Goal: Transaction & Acquisition: Purchase product/service

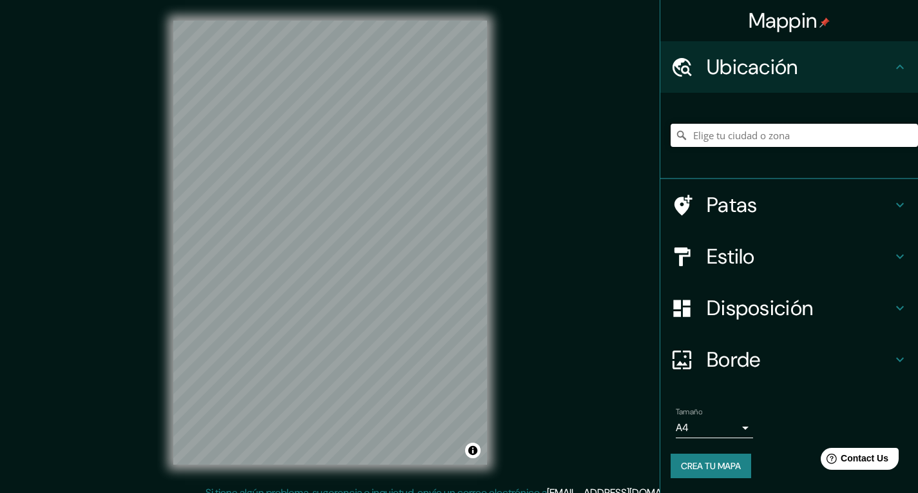
click at [745, 142] on input "Elige tu ciudad o zona" at bounding box center [793, 135] width 247 height 23
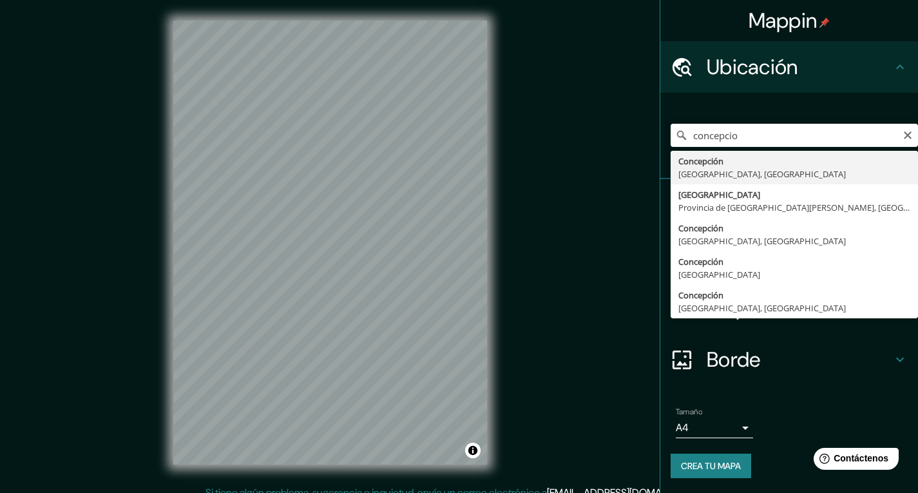
type input "[GEOGRAPHIC_DATA], [GEOGRAPHIC_DATA], [GEOGRAPHIC_DATA]"
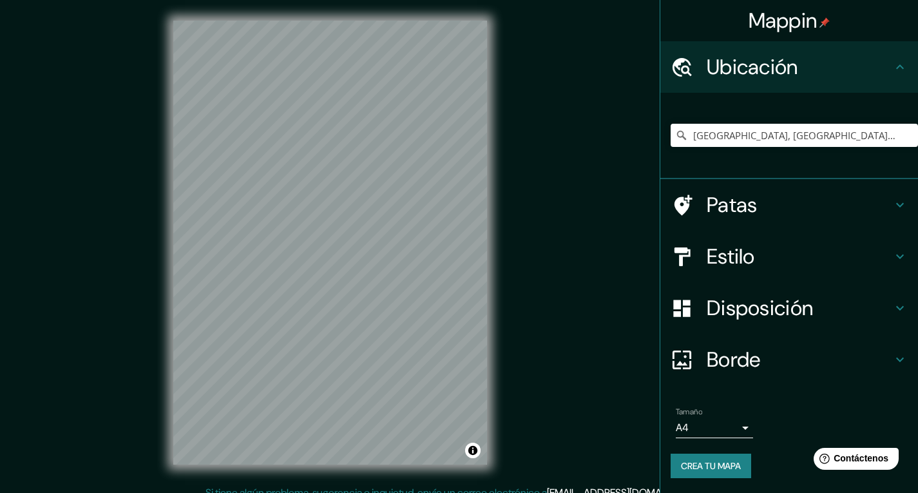
click at [717, 192] on font "Patas" at bounding box center [731, 204] width 51 height 27
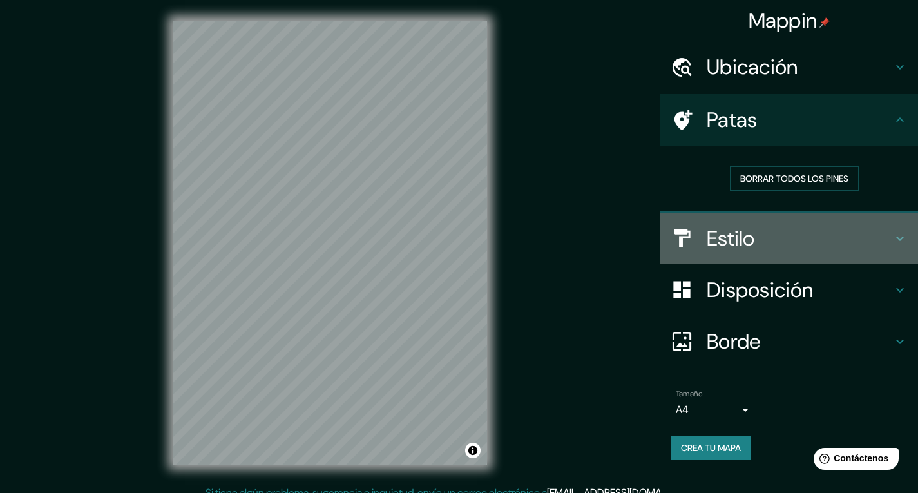
click at [778, 235] on h4 "Estilo" at bounding box center [798, 238] width 185 height 26
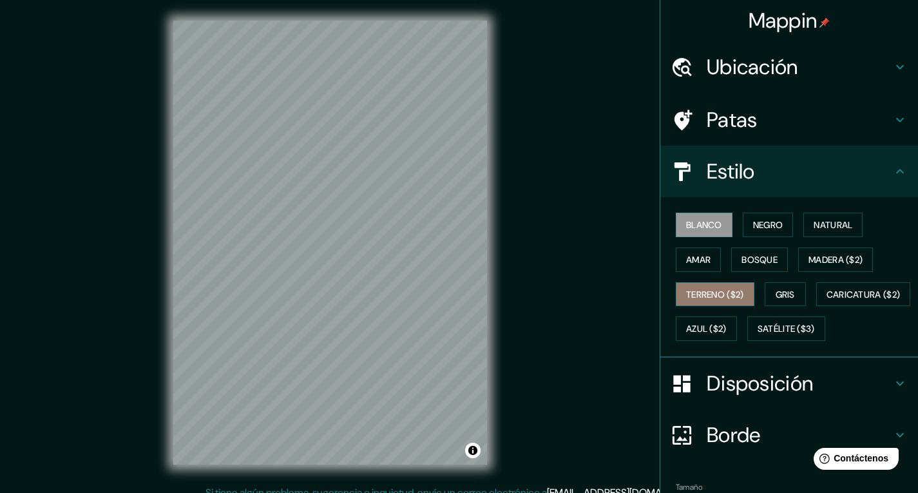
click at [730, 302] on font "Terreno ($2)" at bounding box center [715, 294] width 58 height 17
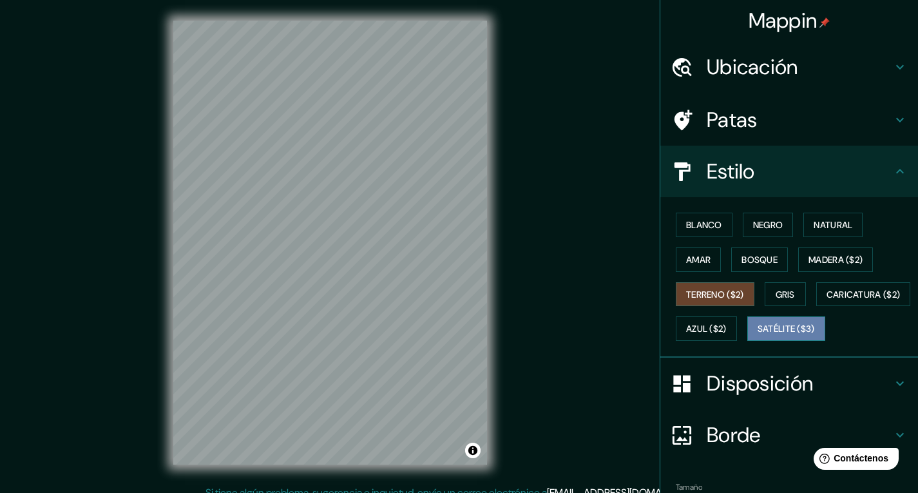
click at [757, 335] on font "Satélite ($3)" at bounding box center [785, 329] width 57 height 12
click at [514, 259] on div "Mappin Ubicación Concepción, [GEOGRAPHIC_DATA], [GEOGRAPHIC_DATA] Patas Estilo …" at bounding box center [459, 252] width 918 height 505
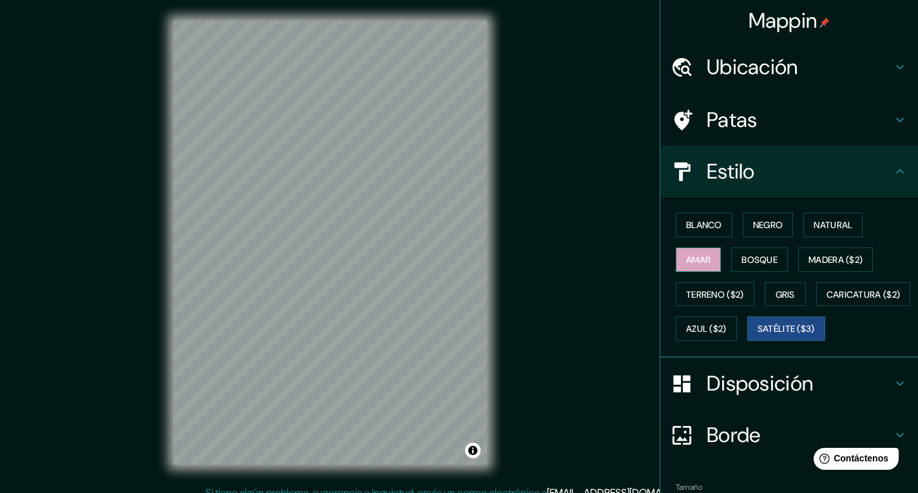
click at [675, 258] on button "Amar" at bounding box center [697, 259] width 45 height 24
click at [821, 259] on font "Madera ($2)" at bounding box center [835, 260] width 54 height 12
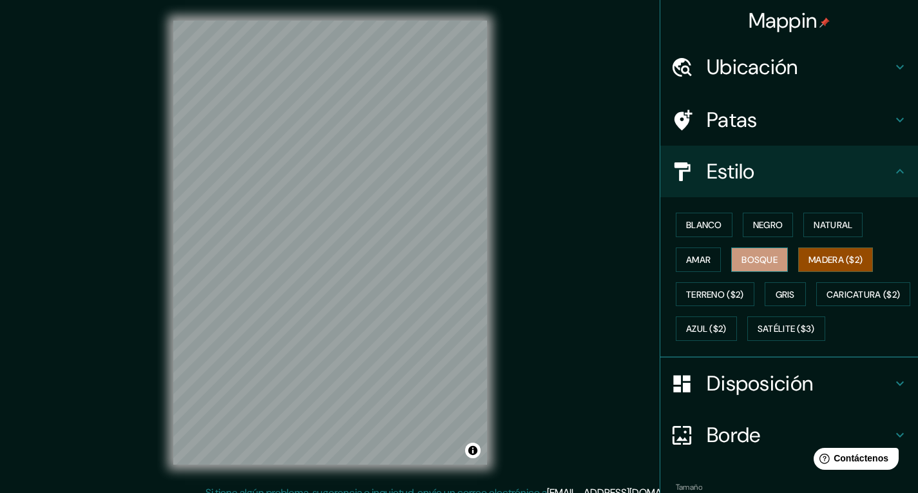
click at [742, 263] on font "Bosque" at bounding box center [759, 260] width 36 height 12
click at [831, 222] on font "Natural" at bounding box center [832, 225] width 39 height 12
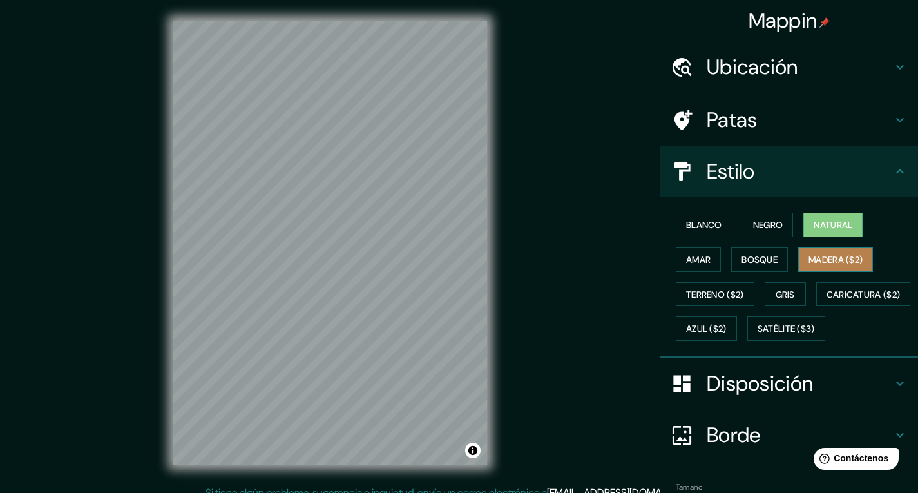
drag, startPoint x: 522, startPoint y: 243, endPoint x: 822, endPoint y: 256, distance: 300.4
click at [822, 256] on font "Madera ($2)" at bounding box center [835, 260] width 54 height 12
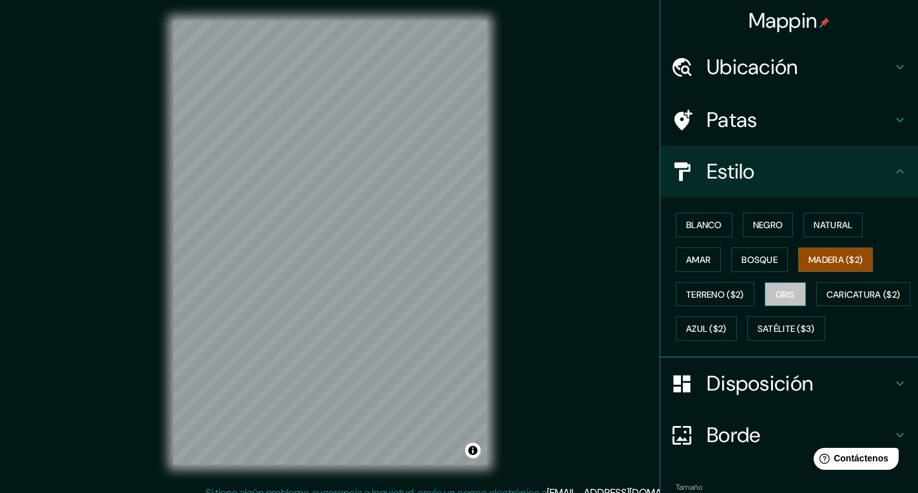
click at [764, 299] on button "Gris" at bounding box center [784, 294] width 41 height 24
click at [726, 328] on font "Azul ($2)" at bounding box center [706, 329] width 41 height 12
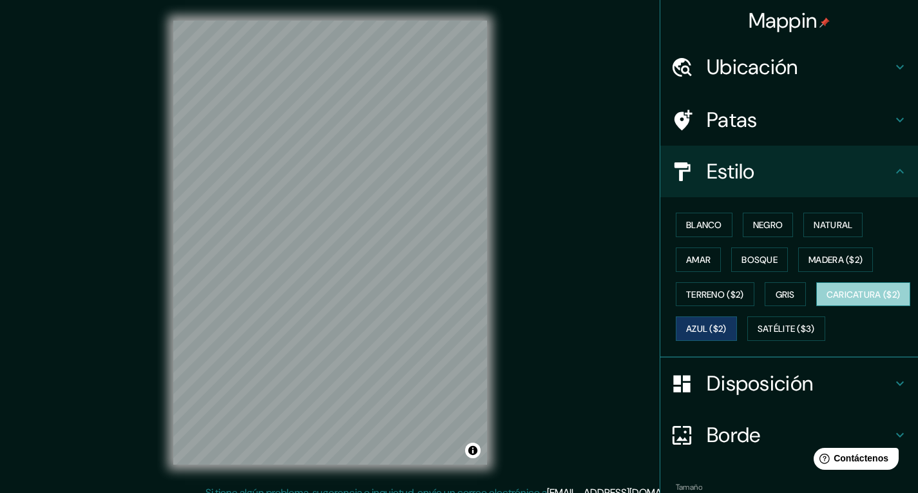
click at [826, 300] on font "Caricatura ($2)" at bounding box center [863, 294] width 74 height 12
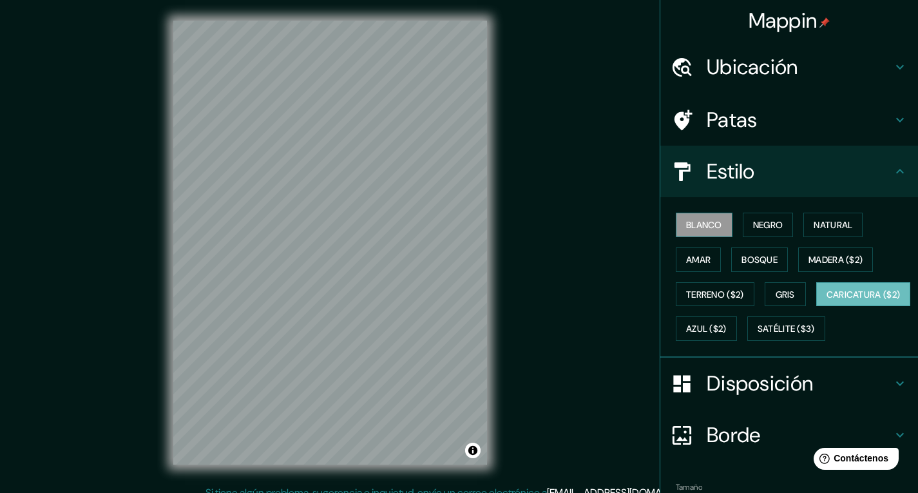
click at [707, 236] on button "Blanco" at bounding box center [703, 224] width 57 height 24
click at [761, 224] on font "Negro" at bounding box center [768, 225] width 30 height 12
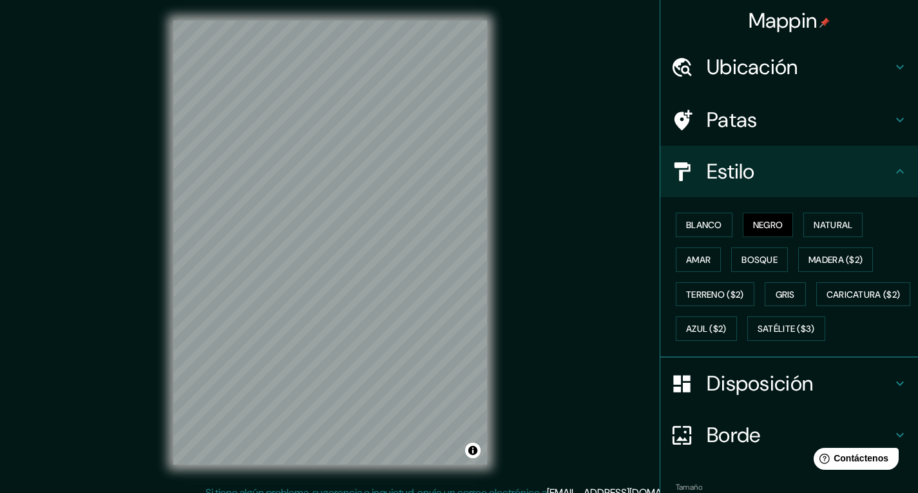
click at [726, 224] on div "Blanco Negro Natural Amar Bosque Madera ($2) Terreno ($2) Gris Caricatura ($2) …" at bounding box center [793, 276] width 247 height 138
click at [706, 226] on font "Blanco" at bounding box center [704, 225] width 36 height 12
click at [695, 256] on font "Amar" at bounding box center [698, 260] width 24 height 12
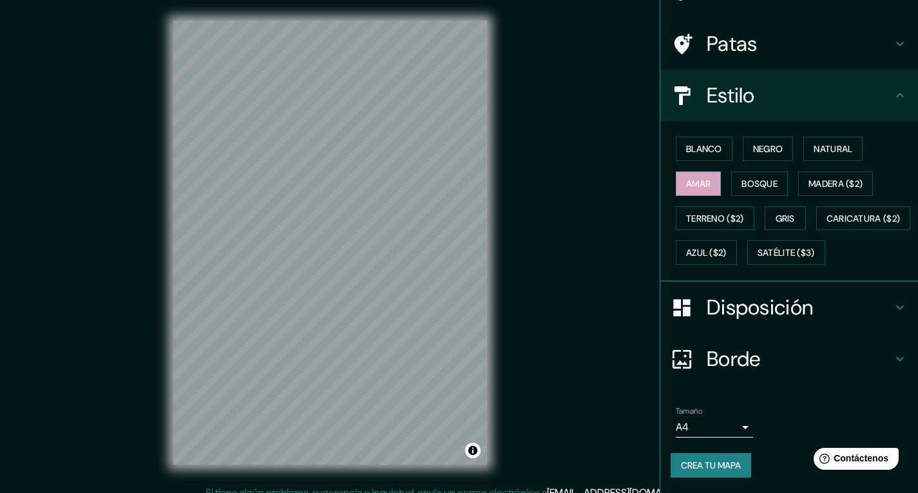
click at [721, 461] on font "Crea tu mapa" at bounding box center [711, 465] width 60 height 12
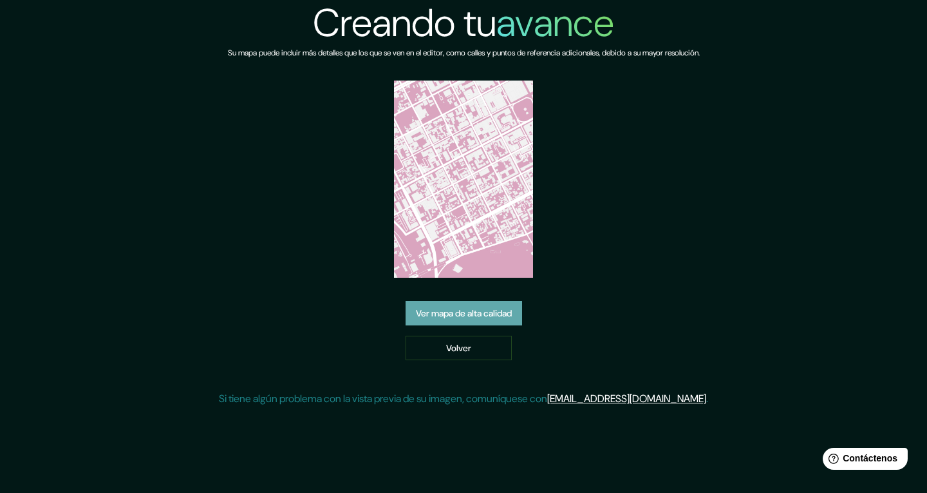
click at [506, 312] on font "Ver mapa de alta calidad" at bounding box center [464, 313] width 96 height 12
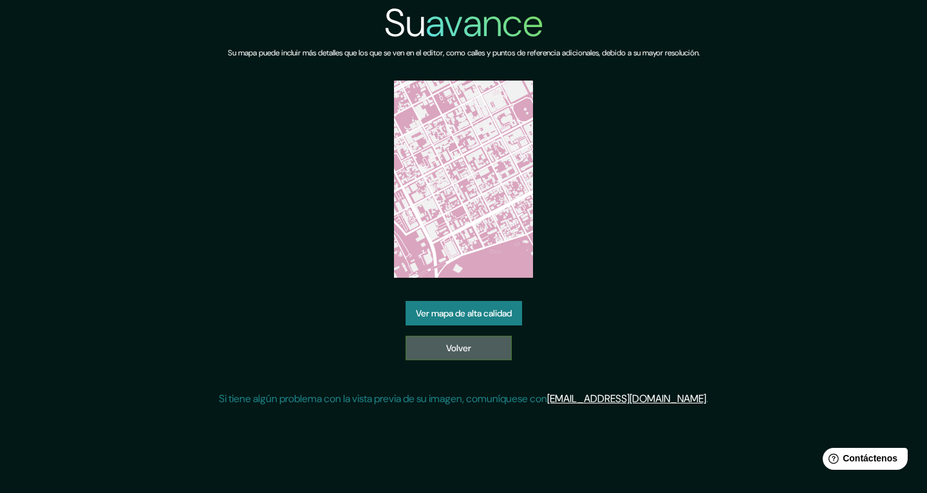
click at [435, 339] on link "Volver" at bounding box center [459, 347] width 106 height 24
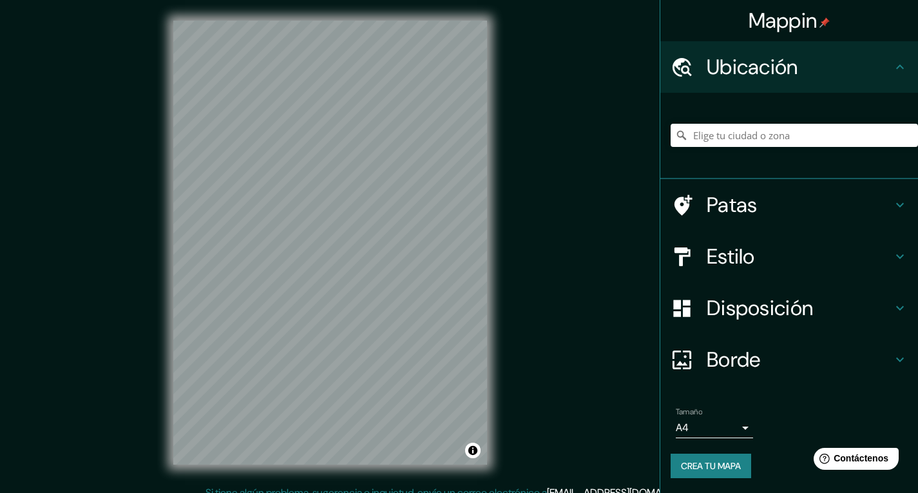
click at [723, 147] on div at bounding box center [793, 135] width 247 height 64
click at [737, 136] on input "Elige tu ciudad o zona" at bounding box center [793, 135] width 247 height 23
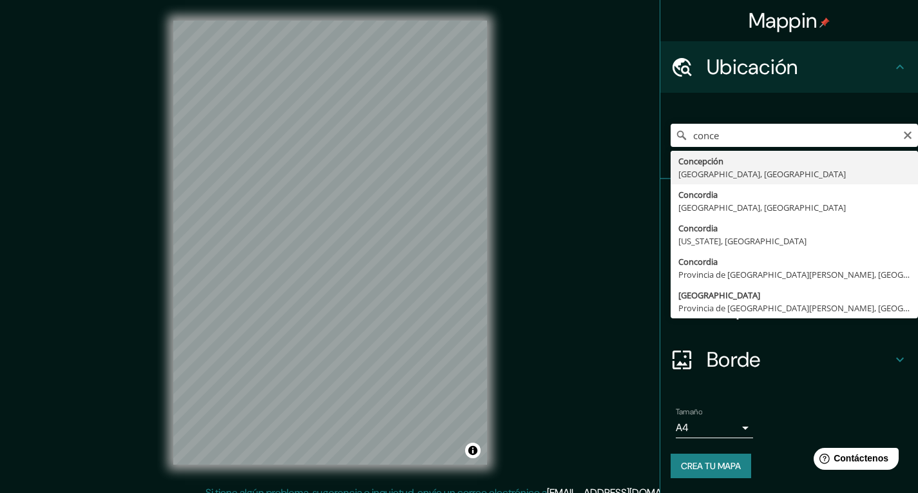
type input "[GEOGRAPHIC_DATA], [GEOGRAPHIC_DATA], [GEOGRAPHIC_DATA]"
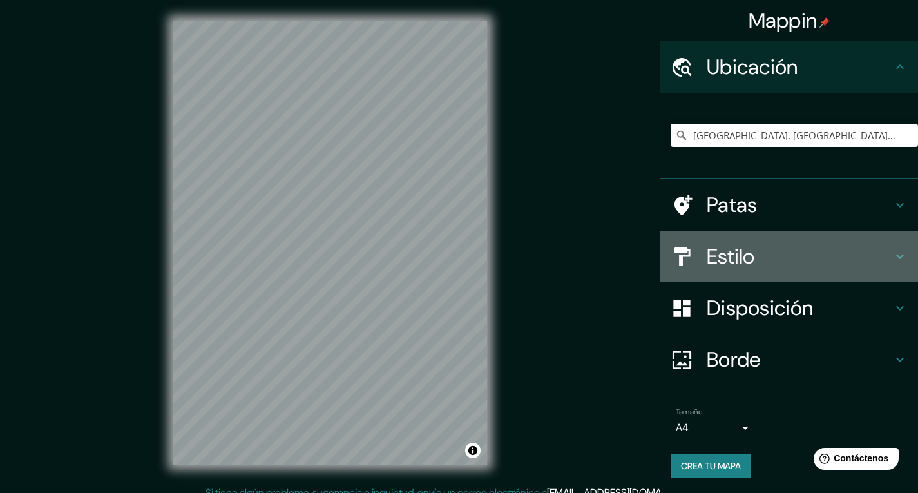
click at [719, 257] on font "Estilo" at bounding box center [730, 256] width 48 height 27
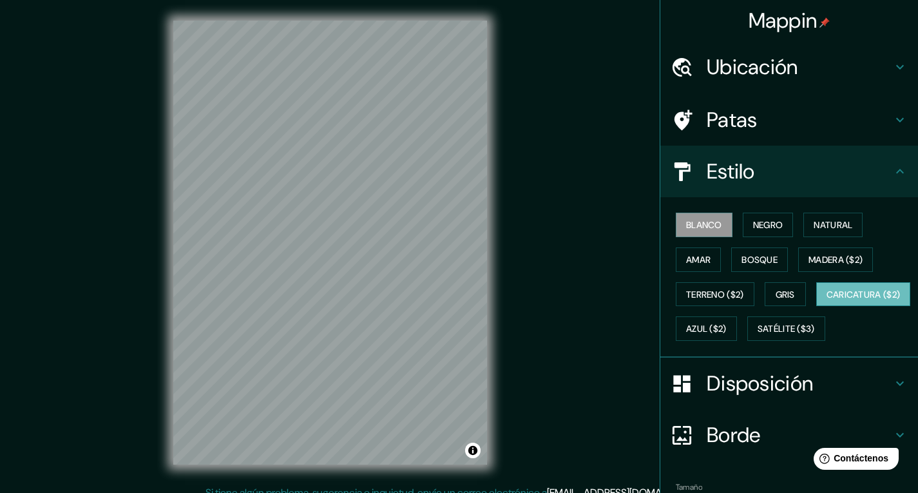
click at [826, 303] on font "Caricatura ($2)" at bounding box center [863, 294] width 74 height 17
click at [704, 279] on div "Blanco Negro Natural Amar Bosque Madera ($2) Terreno ($2) Gris Caricatura ($2) …" at bounding box center [793, 276] width 247 height 138
click at [757, 335] on font "Satélite ($3)" at bounding box center [785, 329] width 57 height 12
click at [826, 303] on font "Caricatura ($2)" at bounding box center [863, 294] width 74 height 17
click at [786, 302] on font "Gris" at bounding box center [784, 294] width 19 height 17
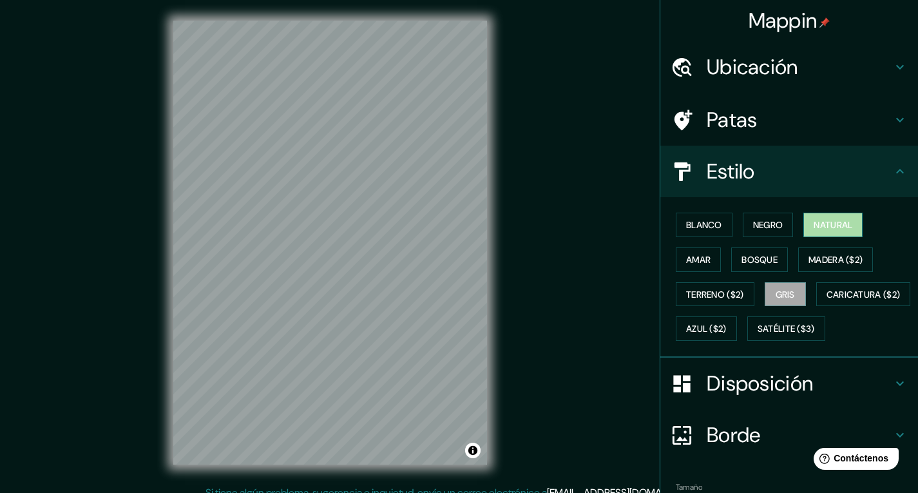
click at [820, 221] on font "Natural" at bounding box center [832, 225] width 39 height 12
drag, startPoint x: 668, startPoint y: 276, endPoint x: 687, endPoint y: 267, distance: 20.5
click at [673, 274] on div "Blanco Negro Natural Amar Bosque Madera ($2) Terreno ($2) Gris Caricatura ($2) …" at bounding box center [793, 276] width 247 height 138
click at [688, 267] on font "Amar" at bounding box center [698, 259] width 24 height 17
click at [496, 307] on div "© Mapbox © OpenStreetMap Improve this map" at bounding box center [330, 242] width 355 height 485
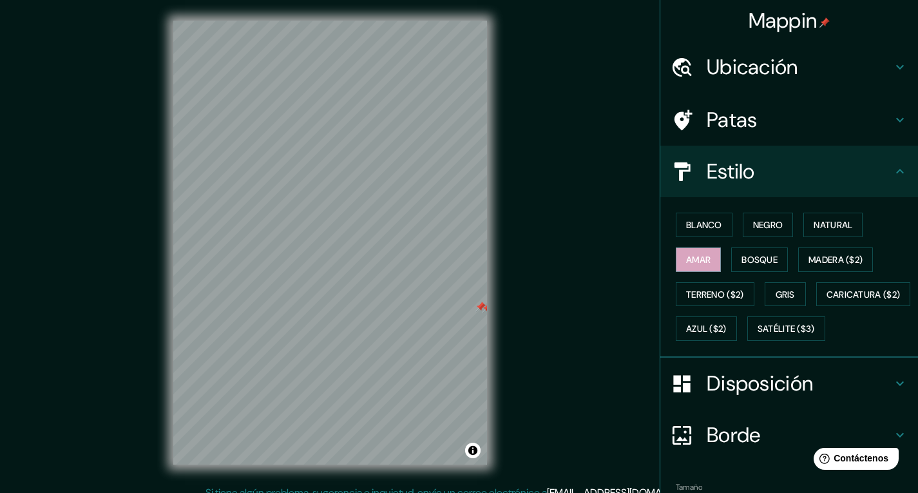
click at [480, 308] on div at bounding box center [480, 306] width 10 height 10
click at [484, 310] on div at bounding box center [487, 308] width 10 height 10
click at [166, 276] on div "© Mapbox © OpenStreetMap Improve this map" at bounding box center [330, 242] width 355 height 485
click at [184, 250] on div at bounding box center [181, 249] width 10 height 10
click at [192, 248] on div at bounding box center [192, 248] width 10 height 10
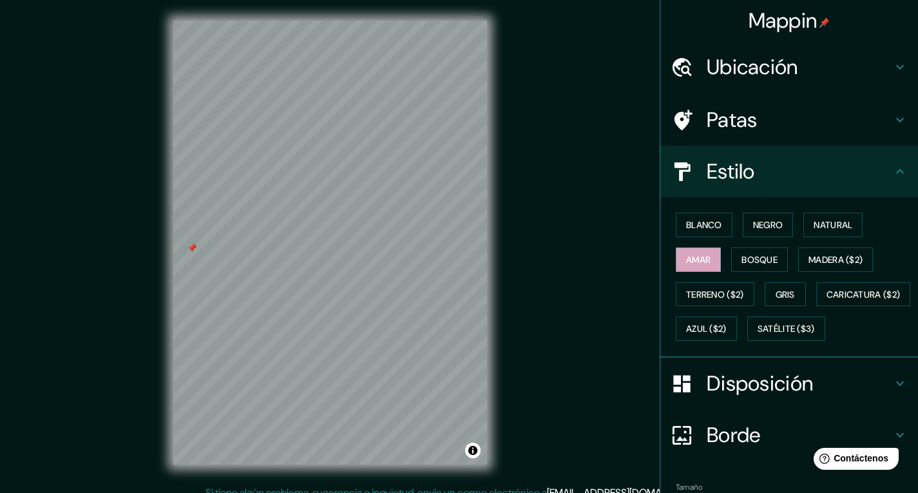
click at [193, 246] on div at bounding box center [192, 248] width 10 height 10
click at [757, 335] on font "Satélite ($3)" at bounding box center [785, 329] width 57 height 12
click at [550, 320] on div "Mappin Ubicación Concepción, [GEOGRAPHIC_DATA], [GEOGRAPHIC_DATA] Patas Estilo …" at bounding box center [459, 252] width 918 height 505
